Goal: Find contact information: Find contact information

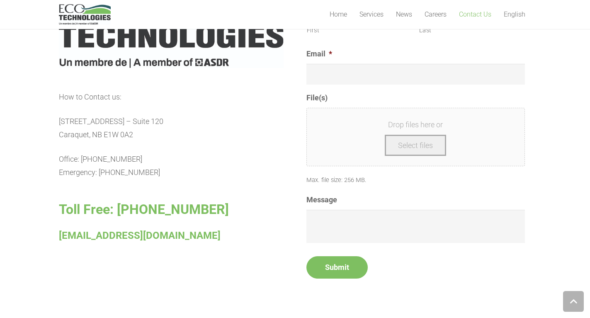
scroll to position [580, 0]
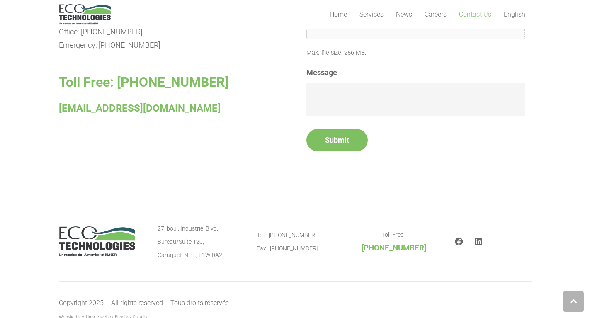
drag, startPoint x: 105, startPoint y: 110, endPoint x: 170, endPoint y: 107, distance: 65.5
click at [170, 107] on p "sales@ecotec.ca" at bounding box center [171, 109] width 225 height 14
drag, startPoint x: 159, startPoint y: 107, endPoint x: 59, endPoint y: 105, distance: 99.9
click at [47, 107] on section "How to Contact us: 27, Industriel Blvd. – Suite 120 Caraquet, NB E1W 0A2 Office…" at bounding box center [295, 6] width 590 height 371
copy span "sales@ecotec.ca"
